Goal: Task Accomplishment & Management: Manage account settings

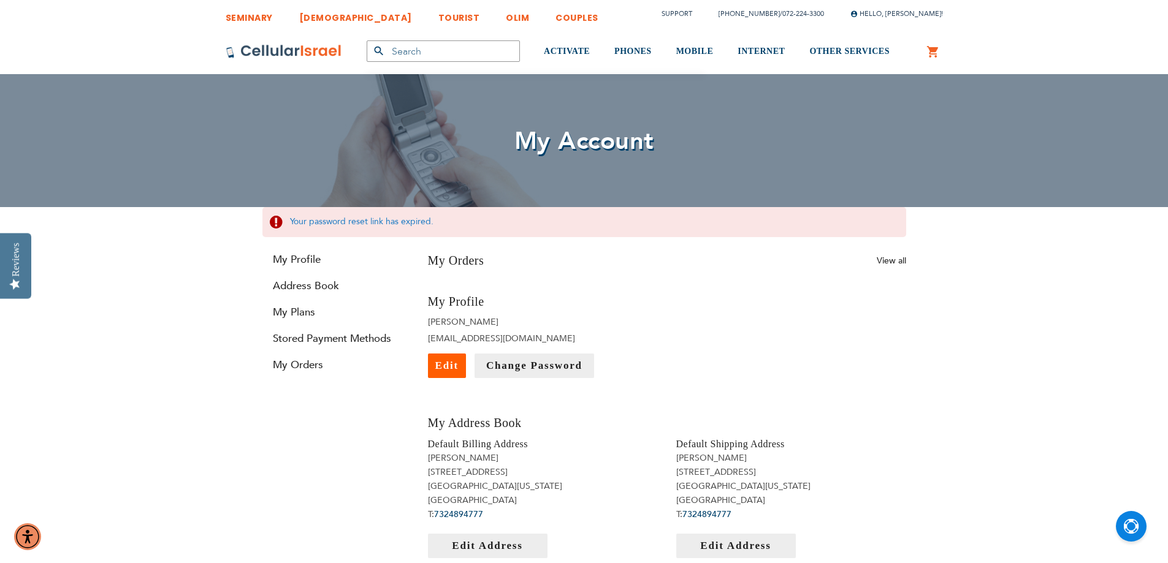
type input "[EMAIL_ADDRESS][DOMAIN_NAME]"
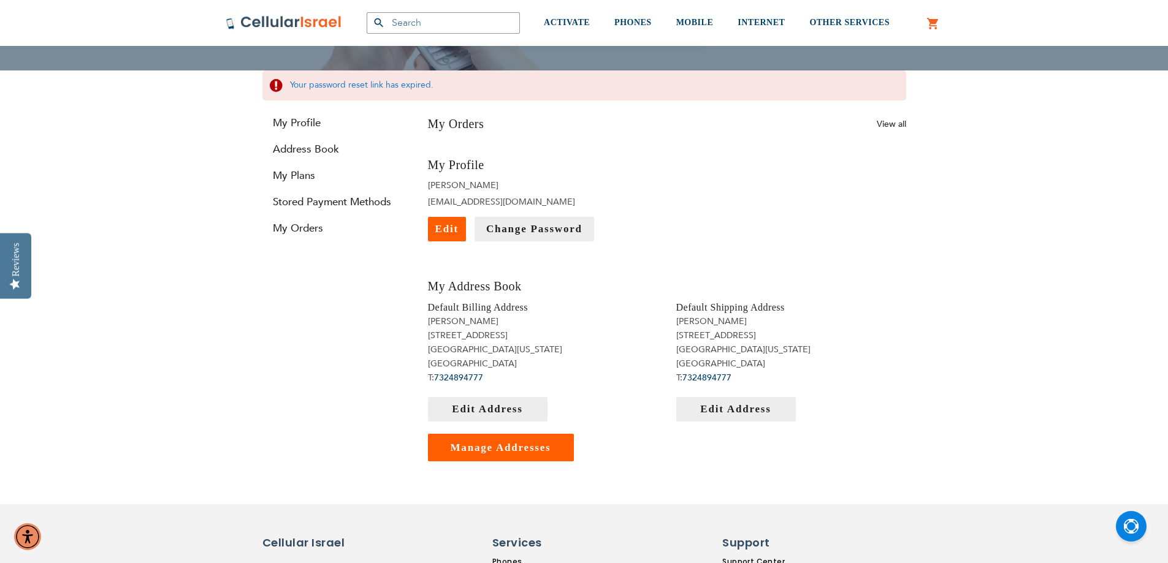
scroll to position [123, 0]
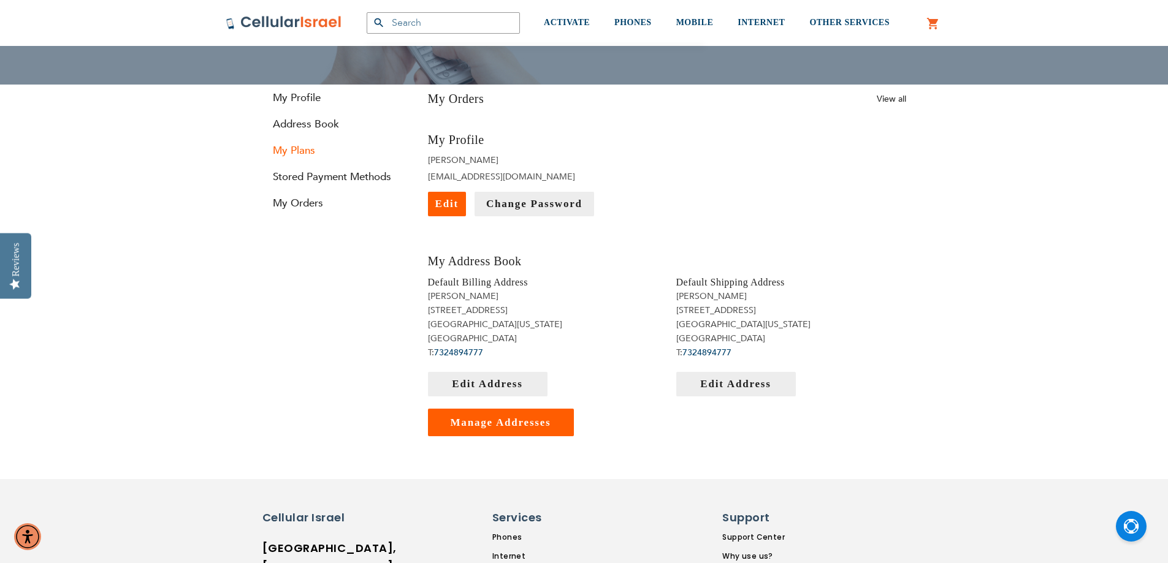
click at [297, 150] on link "My Plans" at bounding box center [335, 150] width 147 height 14
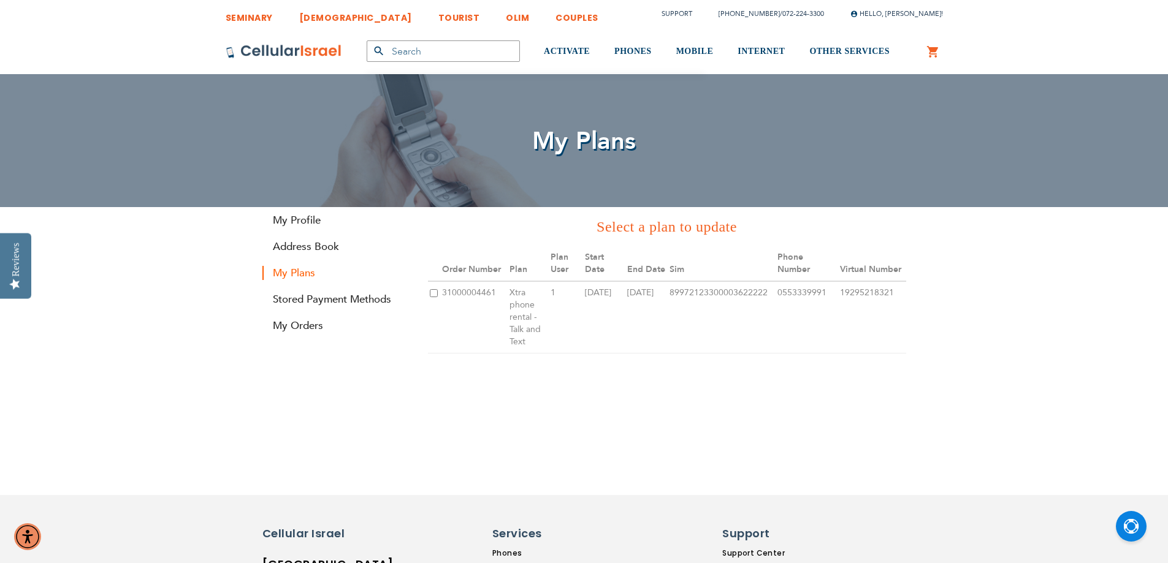
type input "[EMAIL_ADDRESS][DOMAIN_NAME]"
click at [902, 95] on link "Log Out" at bounding box center [893, 93] width 48 height 12
